Goal: Complete application form

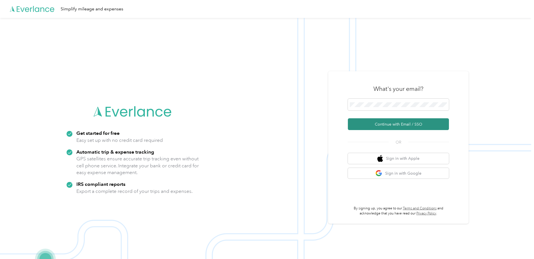
click at [336, 122] on button "Continue with Email / SSO" at bounding box center [398, 124] width 101 height 12
click at [397, 122] on button "Continue with Email / SSO" at bounding box center [398, 124] width 101 height 12
click at [397, 124] on button "Continue with Email / SSO" at bounding box center [398, 124] width 101 height 12
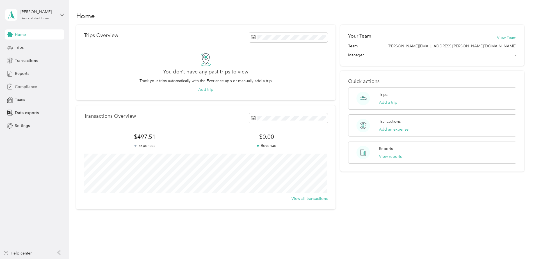
click at [26, 88] on span "Compliance" at bounding box center [26, 87] width 22 height 6
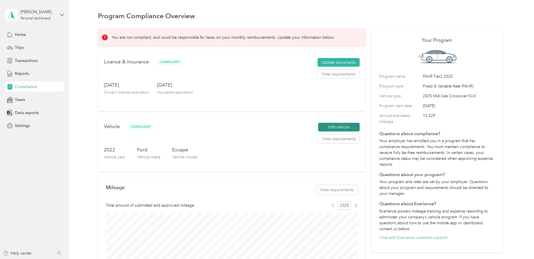
click at [346, 127] on button "Edit vehicle" at bounding box center [339, 127] width 42 height 9
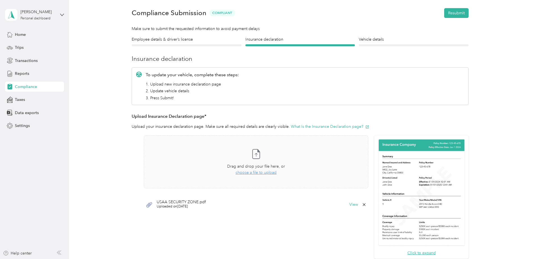
scroll to position [28, 0]
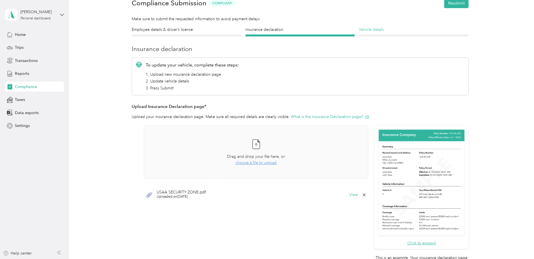
click at [377, 31] on h4 "Vehicle details" at bounding box center [414, 30] width 110 height 6
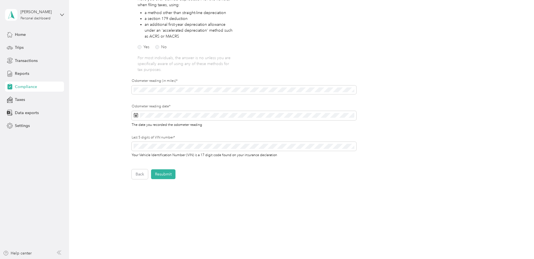
scroll to position [111, 0]
click at [162, 172] on button "Resubmit" at bounding box center [163, 173] width 24 height 10
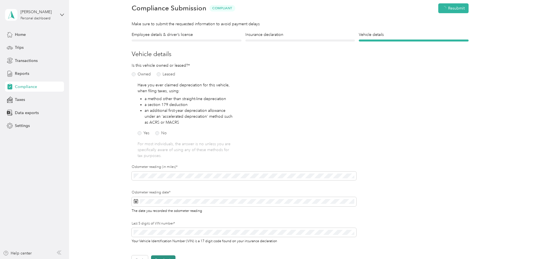
scroll to position [7, 0]
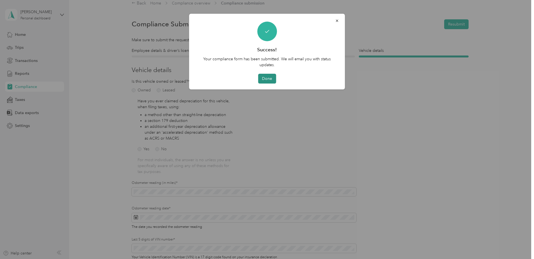
click at [271, 80] on button "Done" at bounding box center [267, 79] width 18 height 10
